Goal: Transaction & Acquisition: Obtain resource

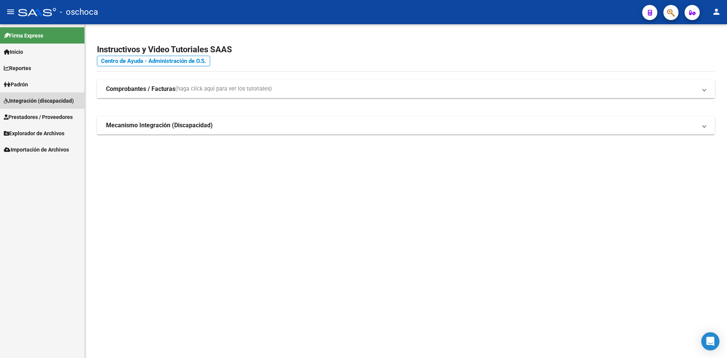
click at [38, 102] on span "Integración (discapacidad)" at bounding box center [39, 101] width 70 height 8
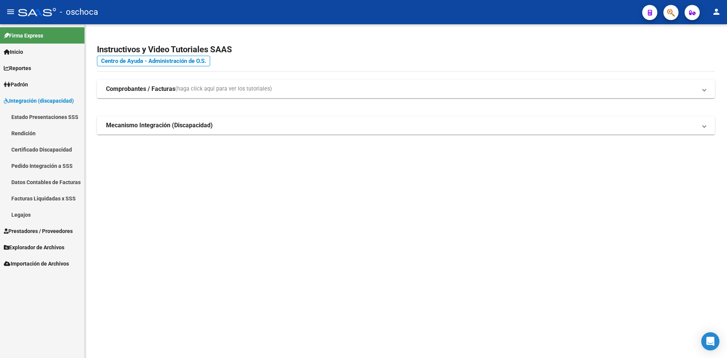
click at [31, 134] on link "Rendición" at bounding box center [42, 133] width 84 height 16
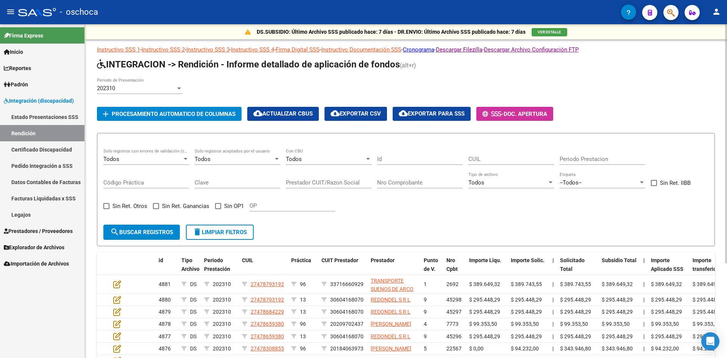
click at [160, 88] on div "202310" at bounding box center [136, 88] width 79 height 7
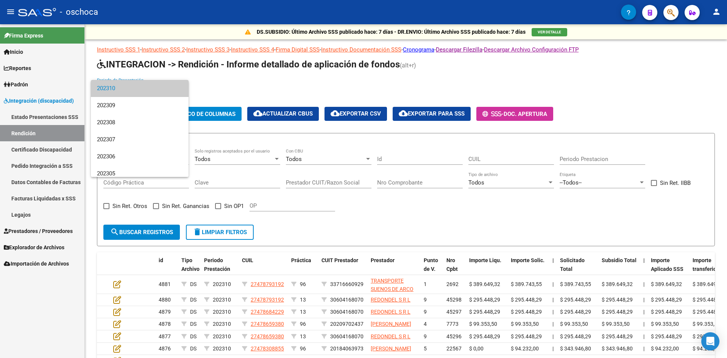
click at [230, 81] on div at bounding box center [363, 179] width 727 height 358
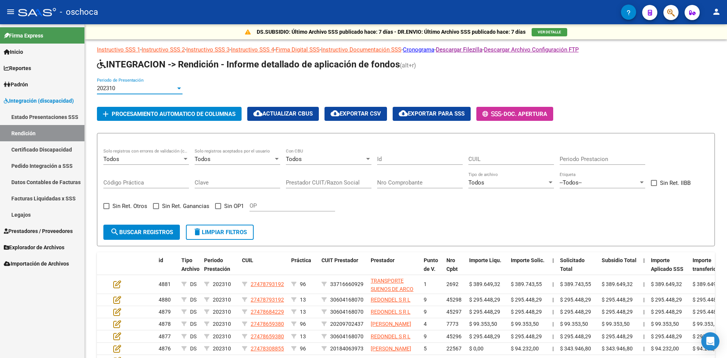
drag, startPoint x: 151, startPoint y: 88, endPoint x: 80, endPoint y: 86, distance: 71.6
click at [80, 86] on mat-sidenav-container "Firma Express Inicio Calendario SSS Instructivos Contacto OS Reportes Ingresos …" at bounding box center [363, 190] width 727 height 333
click at [80, 86] on link "Padrón" at bounding box center [42, 84] width 84 height 16
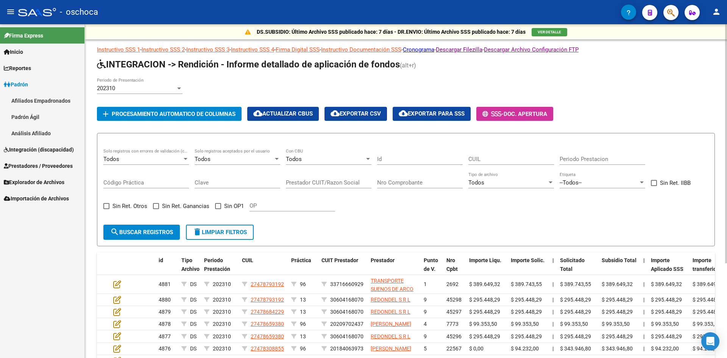
click at [224, 81] on div "202310 Periodo de Presentación" at bounding box center [381, 89] width 568 height 23
click at [600, 160] on input "Periodo Prestacion" at bounding box center [602, 159] width 86 height 7
click at [47, 146] on span "Integración (discapacidad)" at bounding box center [39, 149] width 70 height 8
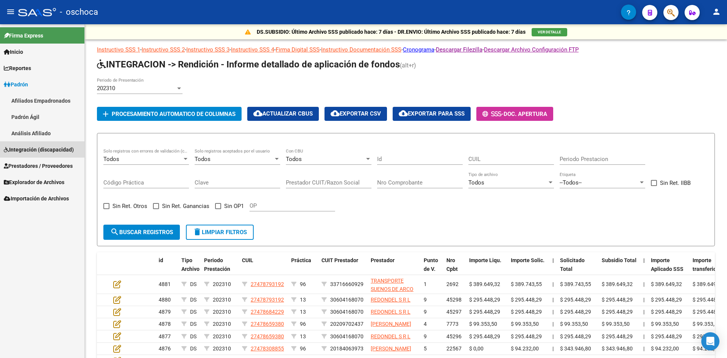
click at [47, 146] on span "Integración (discapacidad)" at bounding box center [39, 149] width 70 height 8
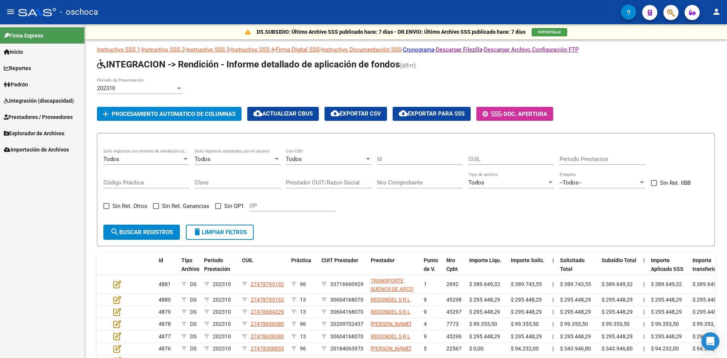
click at [38, 101] on span "Integración (discapacidad)" at bounding box center [39, 101] width 70 height 8
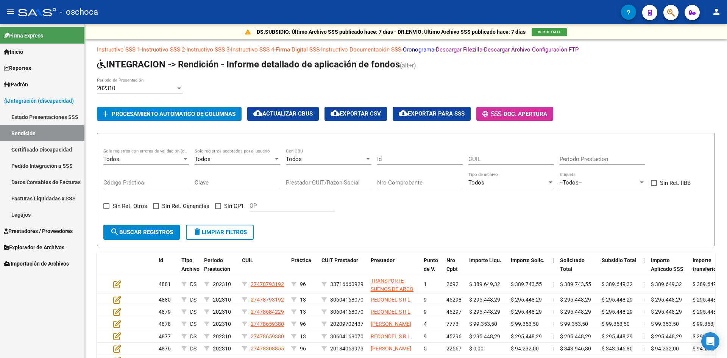
click at [33, 130] on link "Rendición" at bounding box center [42, 133] width 84 height 16
click at [121, 86] on div "202310" at bounding box center [136, 88] width 79 height 7
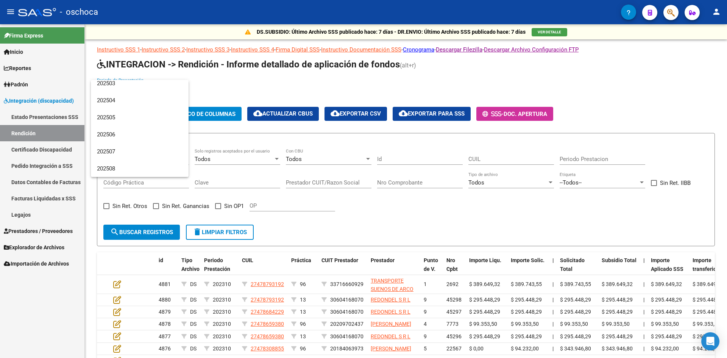
scroll to position [1589, 0]
click at [112, 167] on span "202508" at bounding box center [140, 168] width 86 height 17
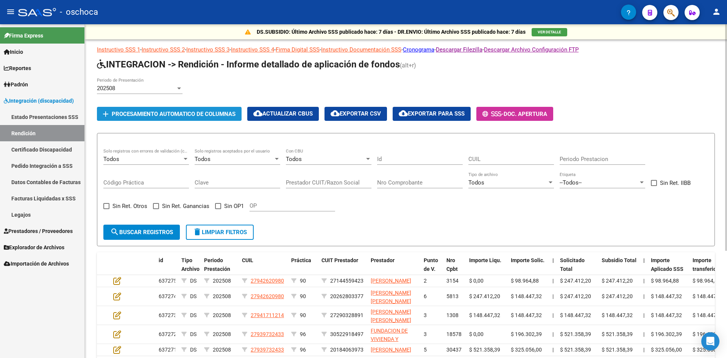
click at [169, 114] on span "Procesamiento automatico de columnas" at bounding box center [174, 114] width 124 height 7
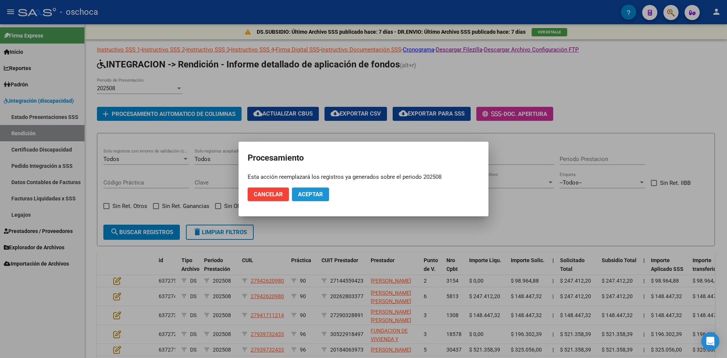
click at [313, 192] on span "Aceptar" at bounding box center [310, 194] width 25 height 7
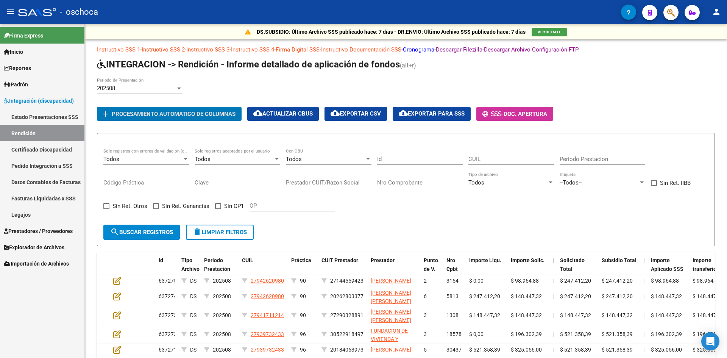
click at [47, 199] on link "Facturas Liquidadas x SSS" at bounding box center [42, 198] width 84 height 16
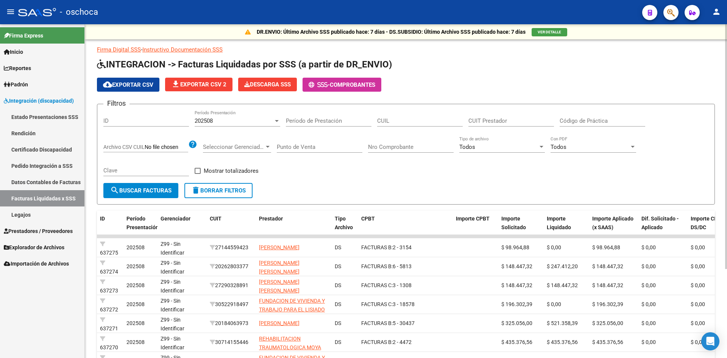
click at [140, 86] on span "cloud_download Exportar CSV" at bounding box center [128, 84] width 50 height 7
click at [204, 86] on span "file_download Exportar CSV 2" at bounding box center [198, 84] width 55 height 7
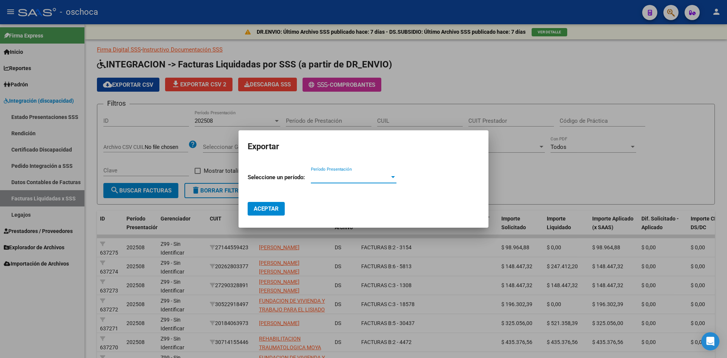
click at [334, 176] on span "Período Presentación" at bounding box center [350, 177] width 79 height 7
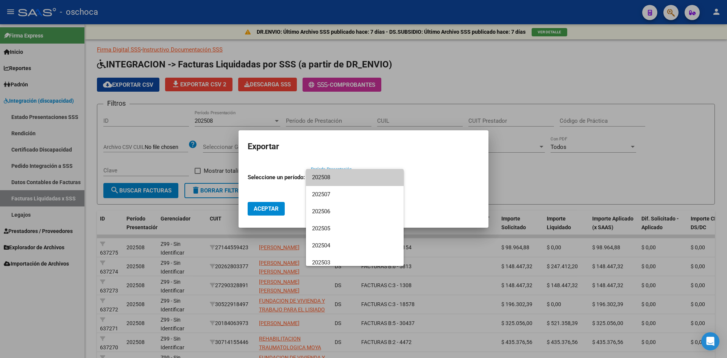
click at [333, 173] on span "202508" at bounding box center [355, 177] width 86 height 17
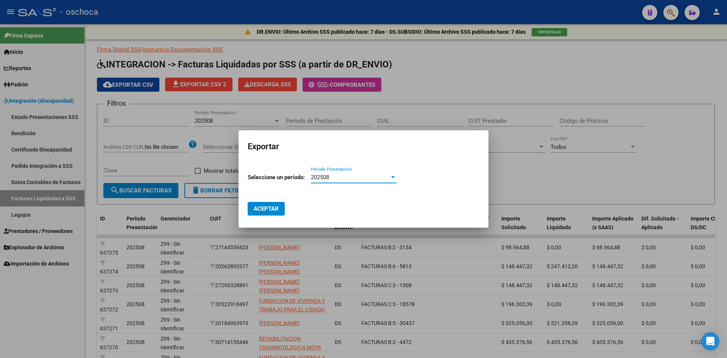
click at [258, 209] on span "Aceptar" at bounding box center [266, 208] width 25 height 7
click at [453, 61] on div at bounding box center [363, 179] width 727 height 358
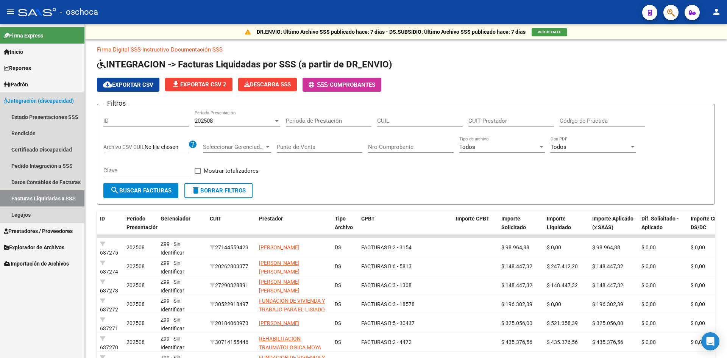
click at [38, 95] on link "Integración (discapacidad)" at bounding box center [42, 100] width 84 height 16
